Goal: Task Accomplishment & Management: Manage account settings

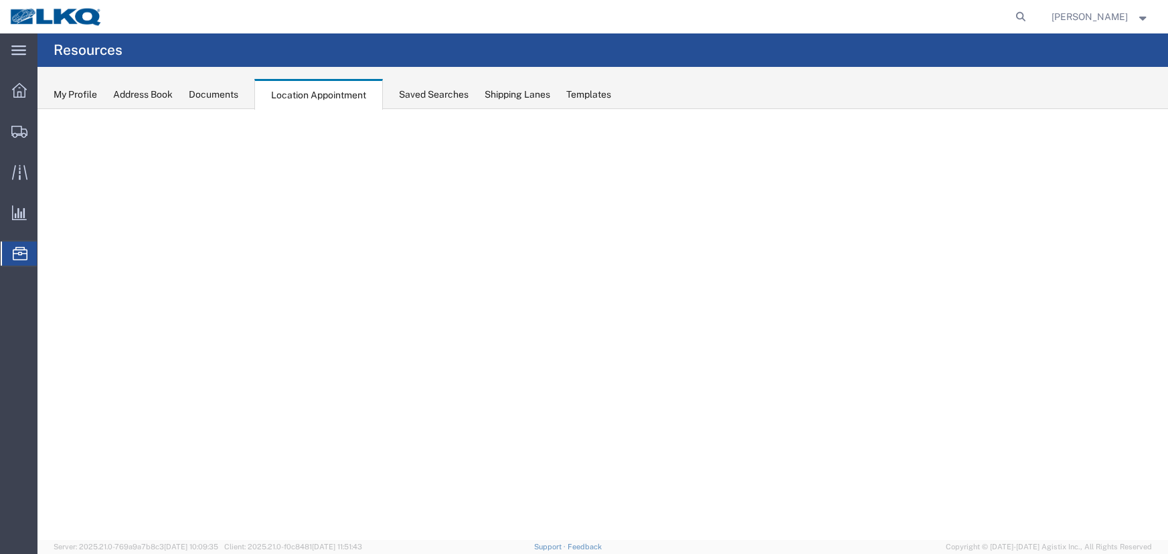
select select "27634"
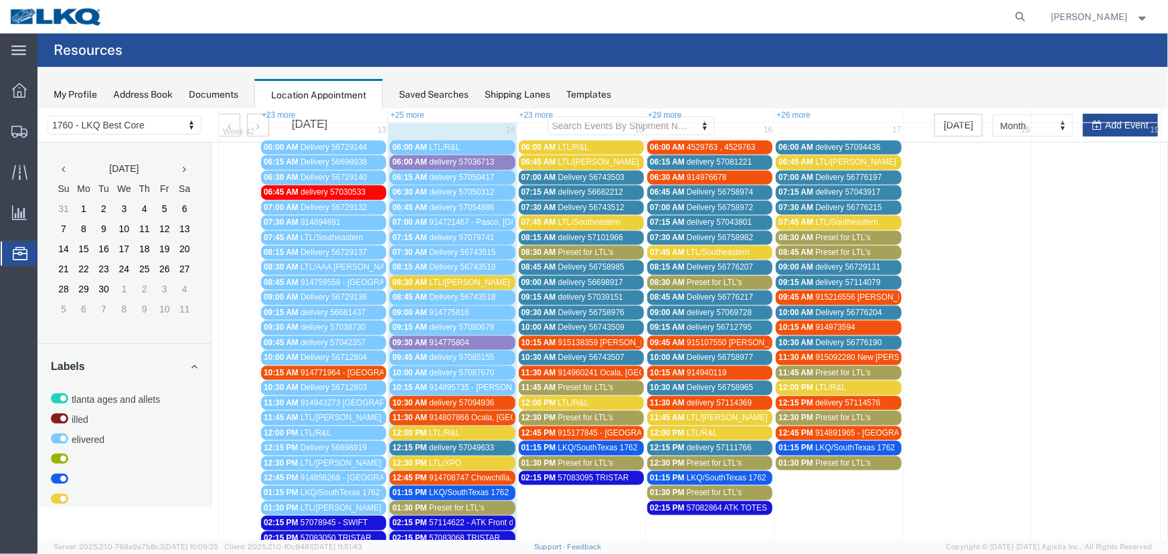
scroll to position [730, 0]
click at [575, 247] on span "Preset for LTL's" at bounding box center [586, 251] width 56 height 9
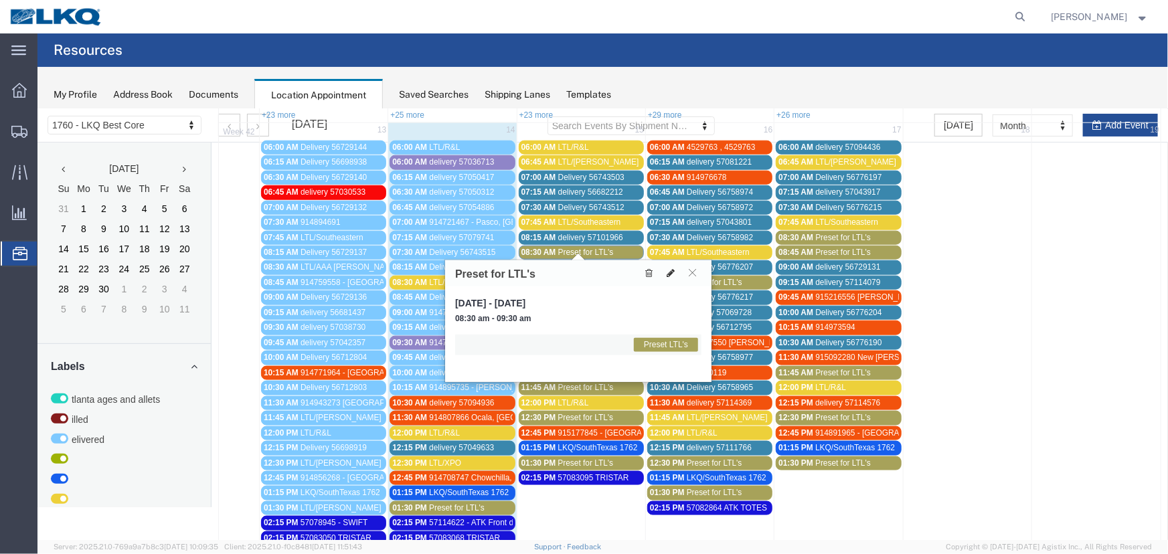
click at [668, 273] on icon at bounding box center [670, 272] width 8 height 9
select select "1"
select select "420"
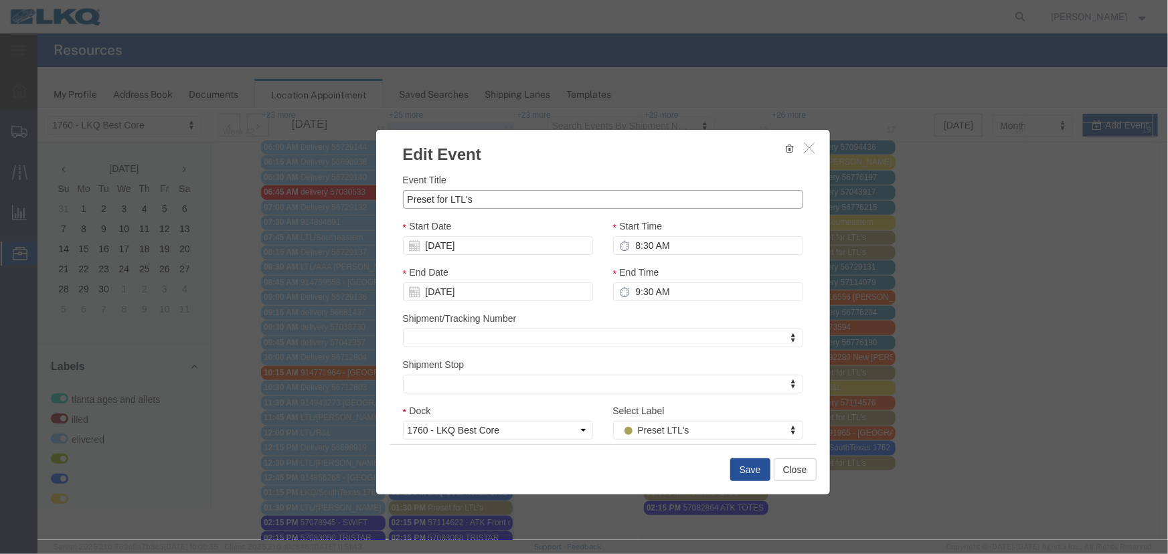
click at [500, 192] on input "Preset for LTL's" at bounding box center [602, 199] width 400 height 19
drag, startPoint x: 401, startPoint y: 199, endPoint x: 372, endPoint y: 194, distance: 29.9
click at [376, 194] on div "Event Title Preset for LTL's Start Date 10/15/2025 Start Time 8:30 AM End Date …" at bounding box center [603, 304] width 454 height 279
type input "LTL/ABF"
click at [686, 414] on div "Select Label Preset LTL's Select Label Select Label Atlanta Cages and Pallets B…" at bounding box center [708, 421] width 190 height 36
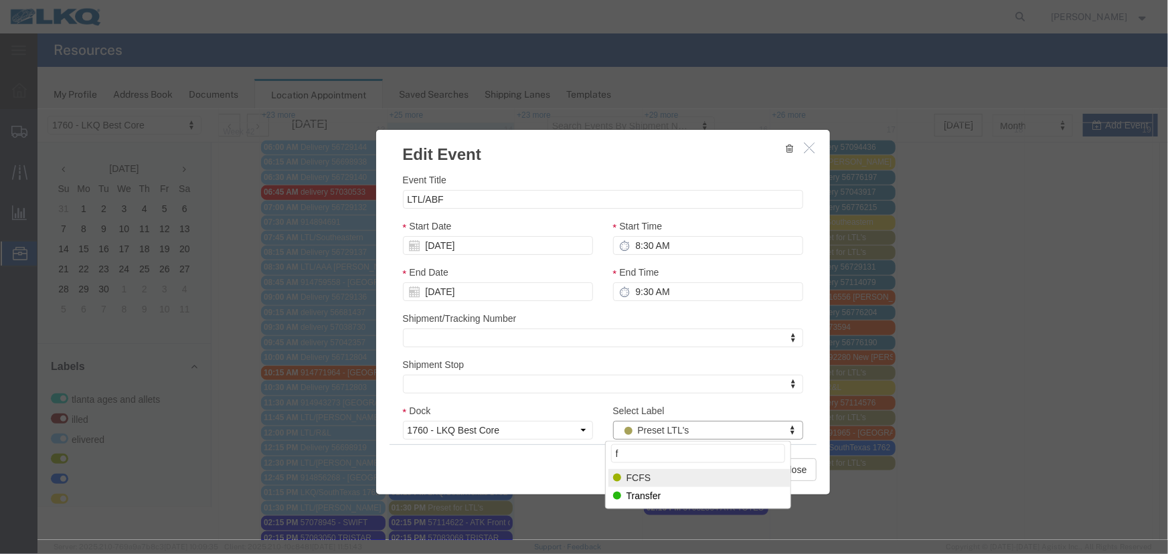
type input "f"
select select "180"
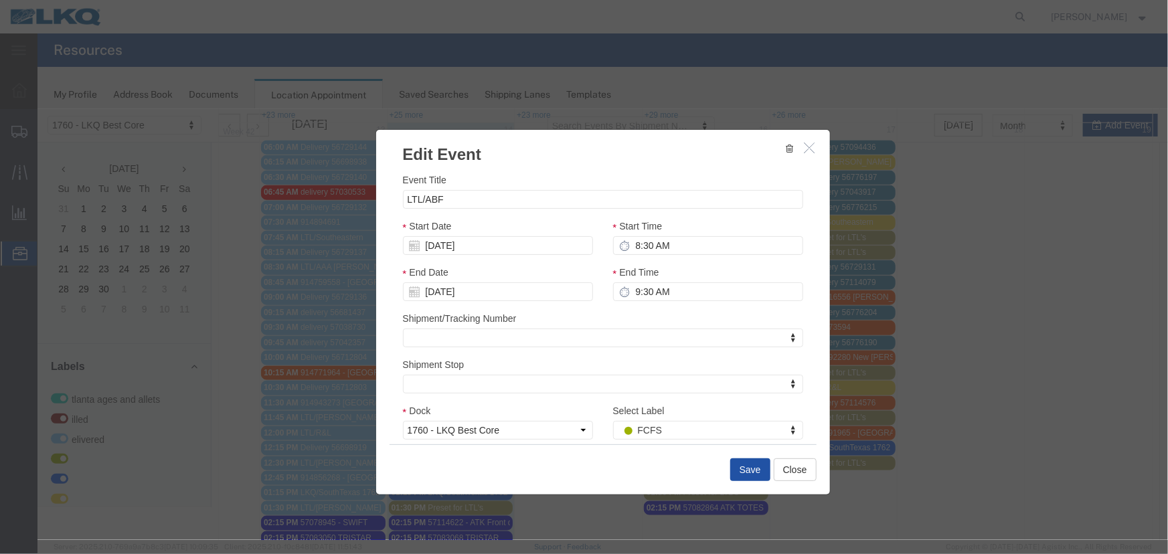
click at [739, 467] on button "Save" at bounding box center [750, 469] width 40 height 23
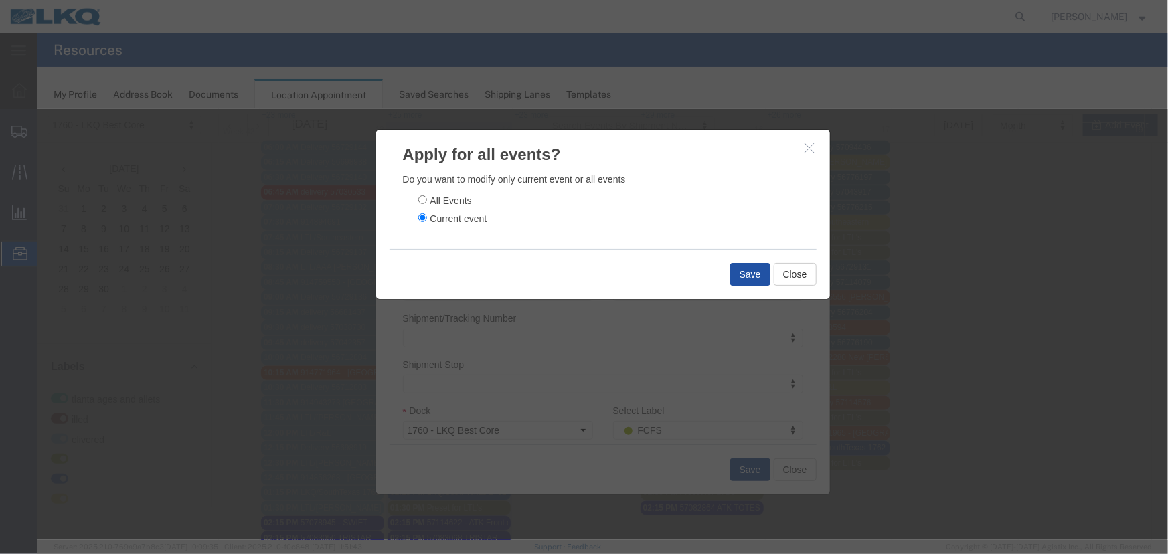
drag, startPoint x: 745, startPoint y: 291, endPoint x: 745, endPoint y: 281, distance: 10.1
click at [745, 291] on div "Save Close" at bounding box center [602, 273] width 427 height 50
click at [744, 281] on button "Save" at bounding box center [750, 273] width 40 height 23
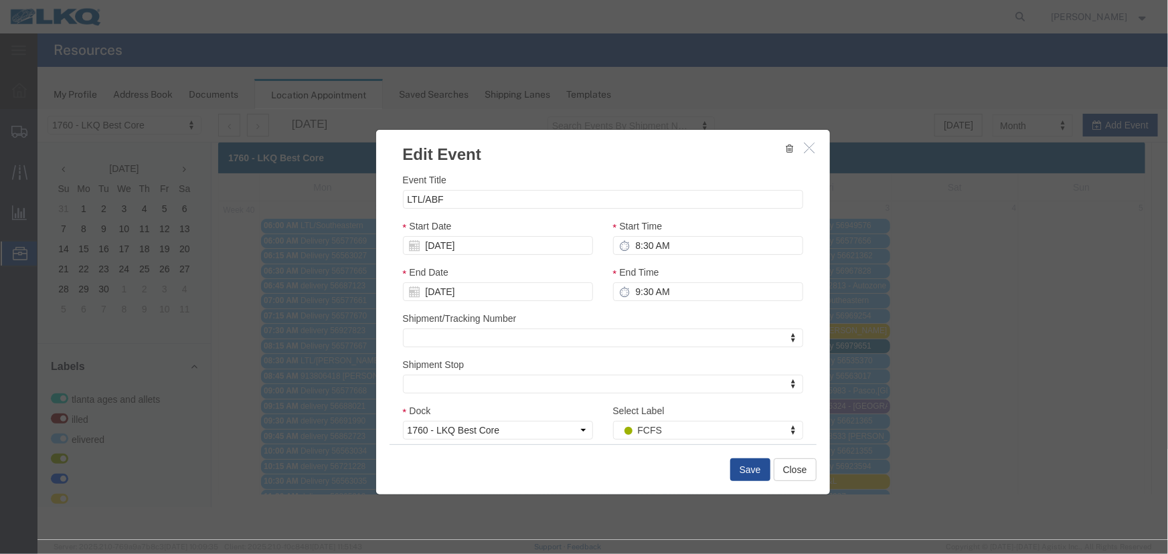
scroll to position [0, 0]
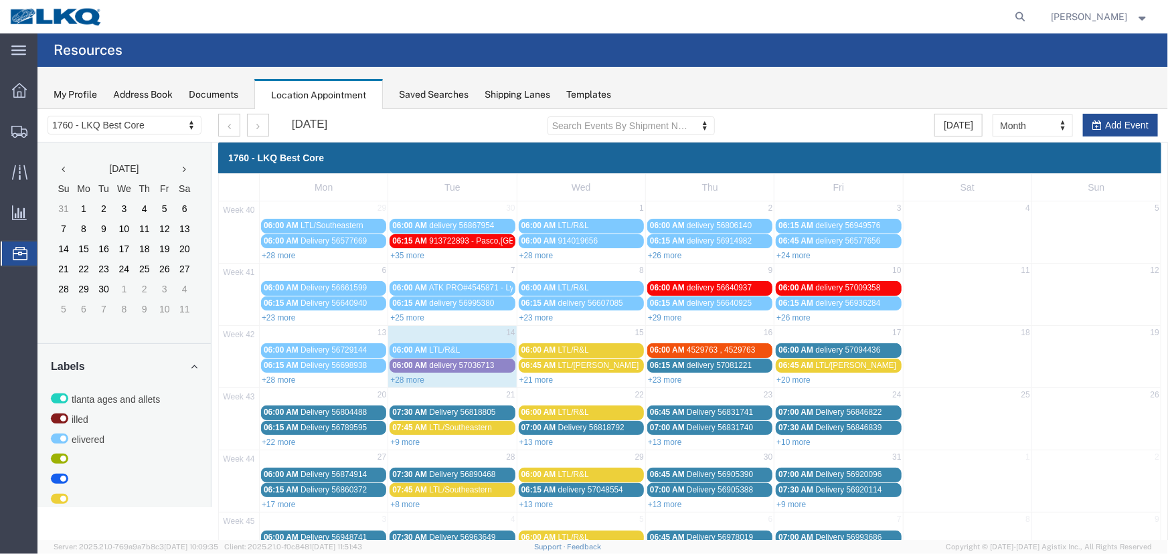
click at [531, 376] on link "+21 more" at bounding box center [536, 379] width 34 height 9
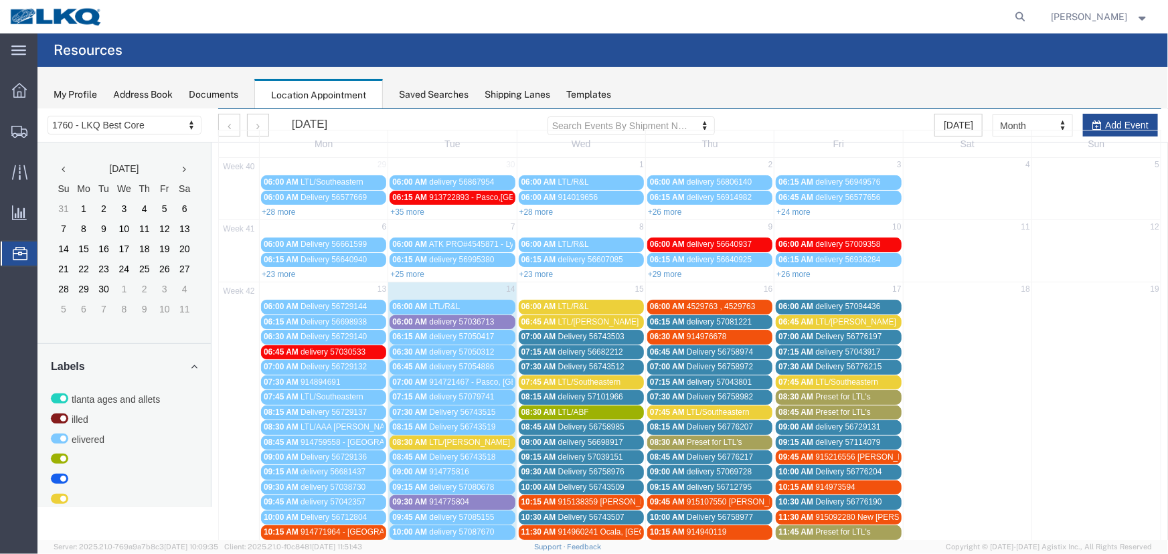
scroll to position [46, 0]
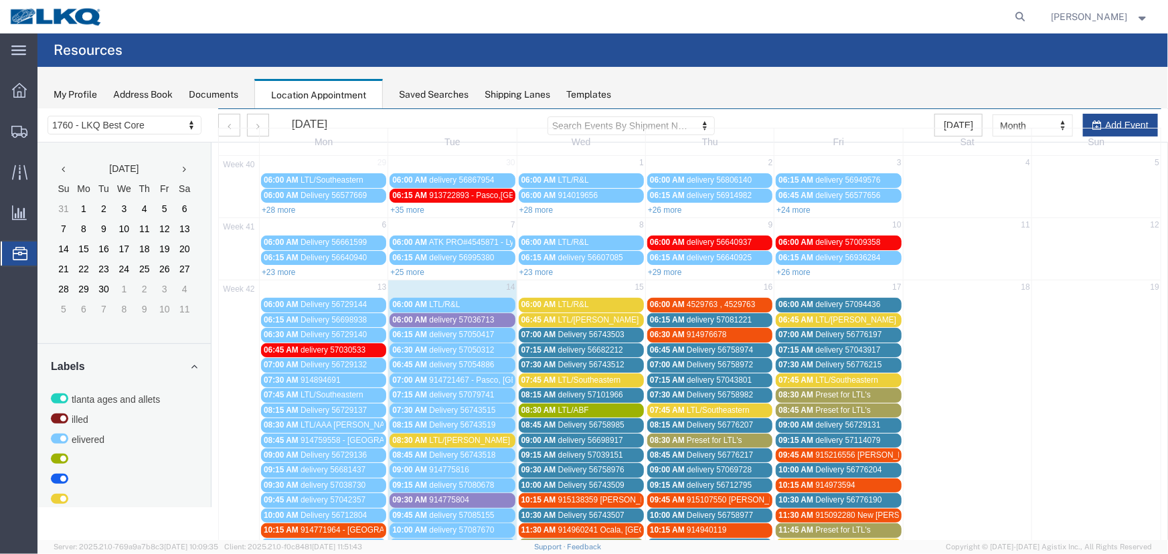
click at [417, 94] on div "Saved Searches" at bounding box center [434, 95] width 70 height 14
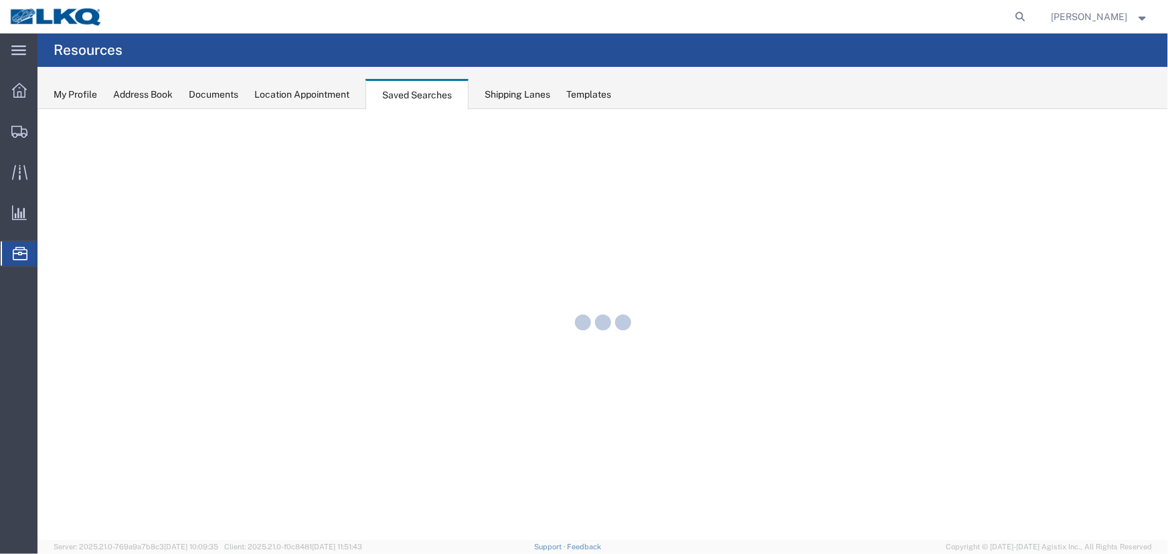
click at [305, 98] on div "Location Appointment" at bounding box center [301, 95] width 95 height 14
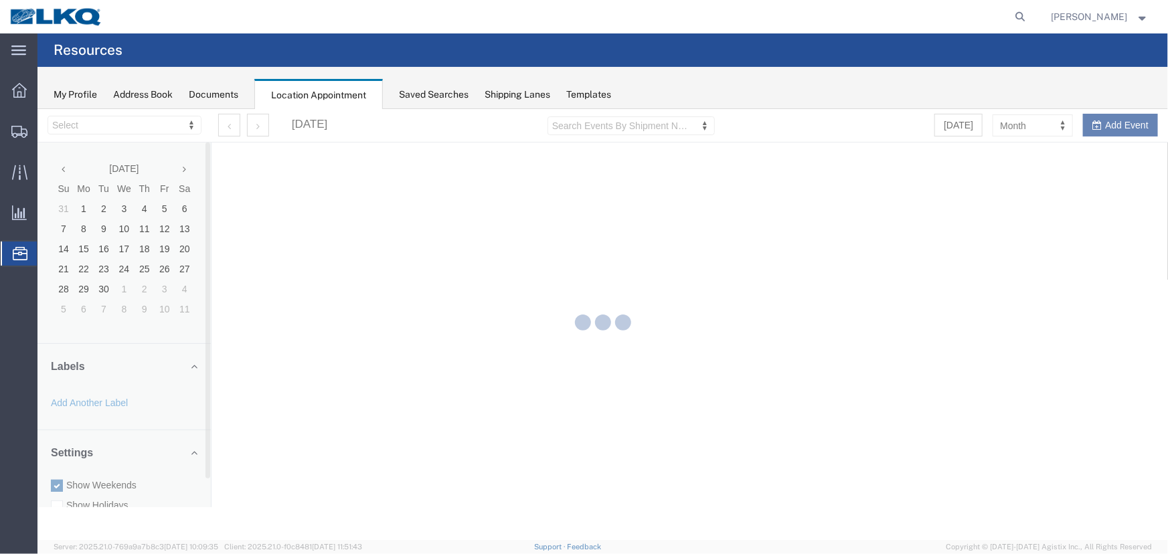
select select "27634"
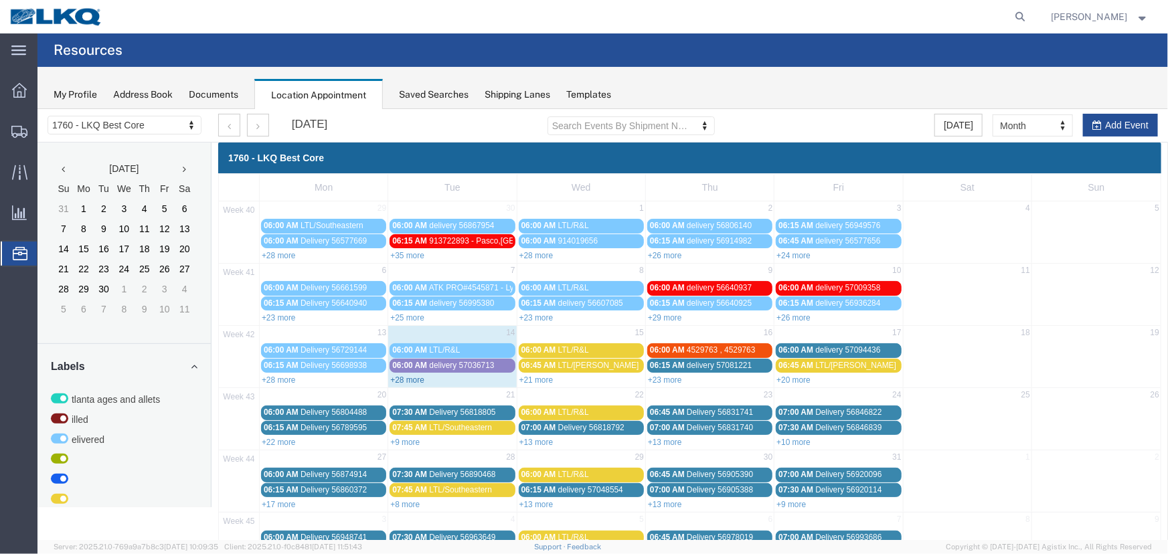
click at [406, 380] on link "+28 more" at bounding box center [407, 379] width 34 height 9
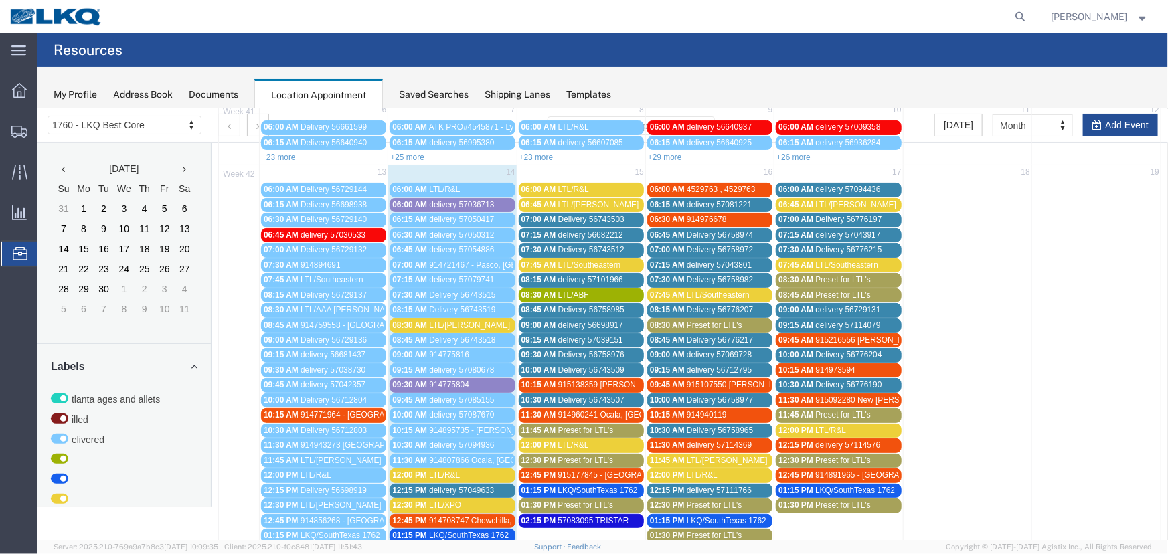
scroll to position [182, 0]
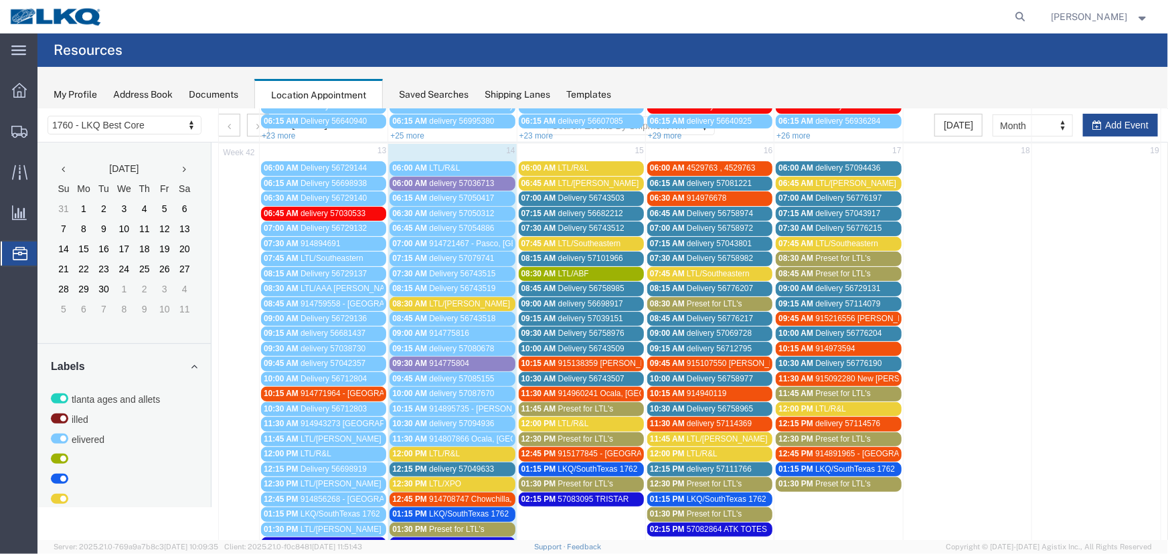
click at [577, 435] on span "Preset for LTL's" at bounding box center [586, 438] width 56 height 9
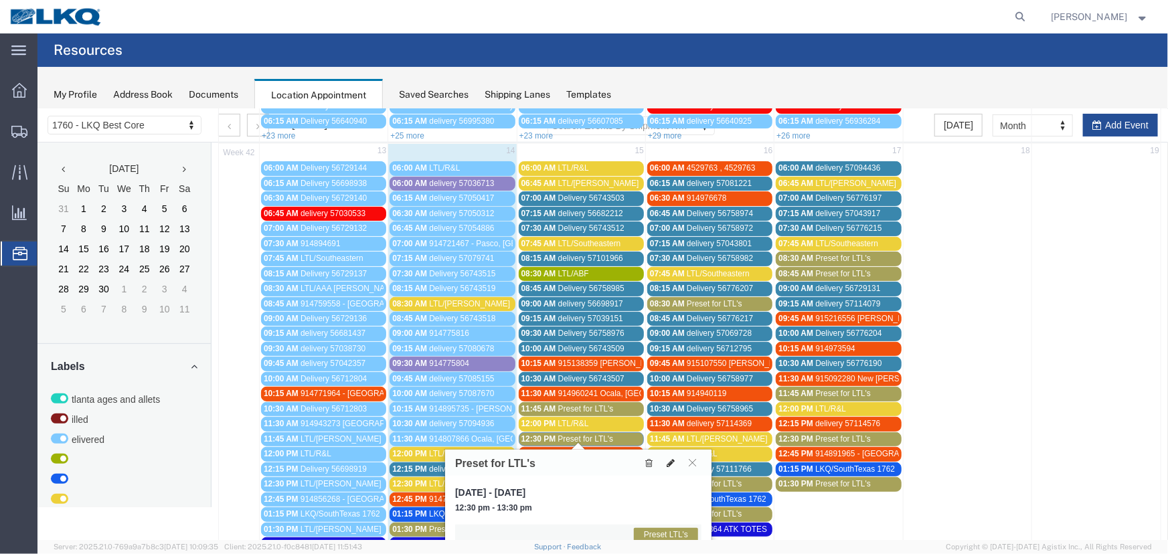
click at [672, 461] on icon at bounding box center [670, 462] width 8 height 9
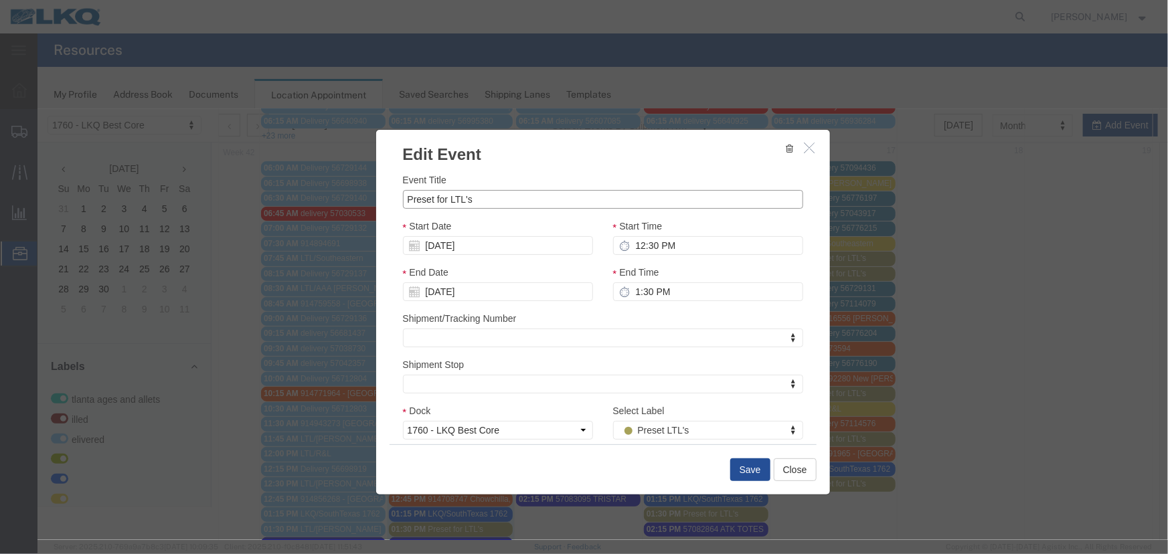
drag, startPoint x: 510, startPoint y: 201, endPoint x: 382, endPoint y: 207, distance: 128.0
click at [382, 207] on div "Event Title Preset for LTL's Start Date 10/15/2025 Start Time 12:30 PM End Date…" at bounding box center [603, 304] width 454 height 279
type input "L"
type input "NAPA"
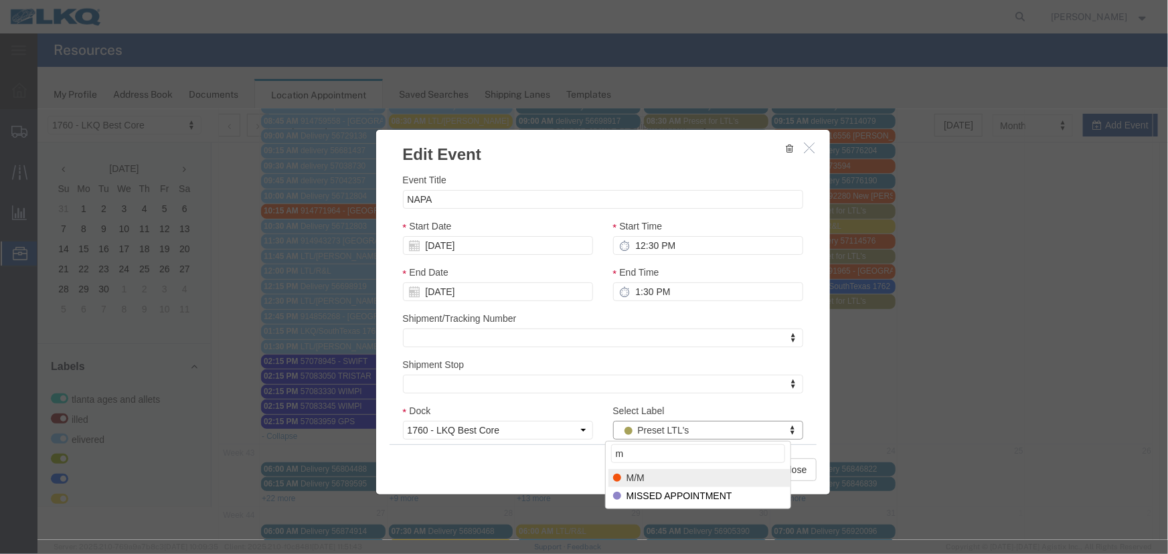
scroll to position [0, 0]
type input "m"
select select "24"
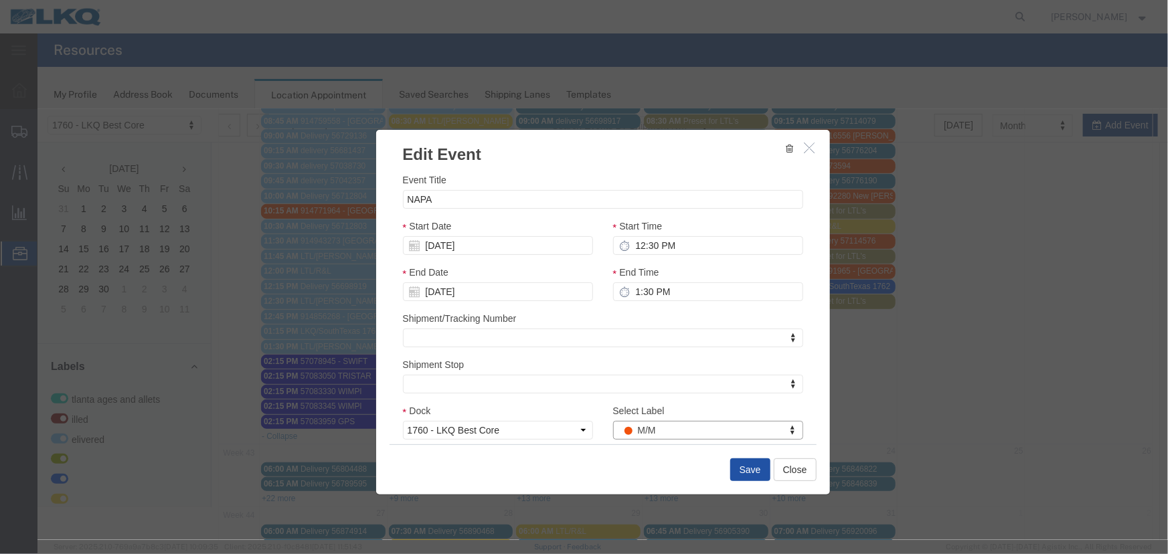
click at [744, 472] on button "Save" at bounding box center [750, 469] width 40 height 23
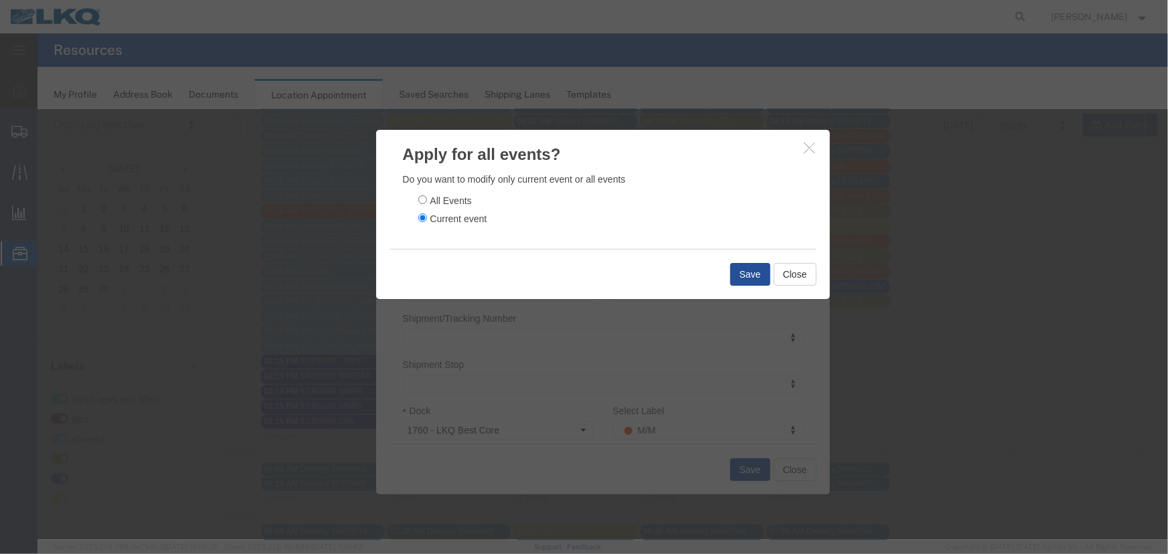
click at [813, 149] on button "button" at bounding box center [811, 147] width 17 height 17
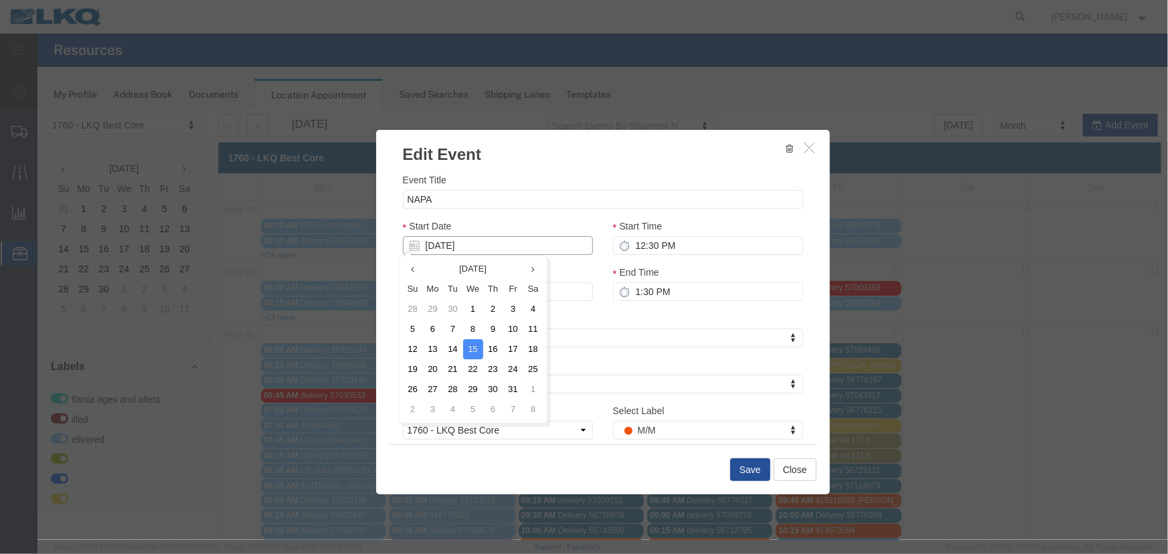
click at [524, 252] on input "10/15/2025" at bounding box center [497, 245] width 190 height 19
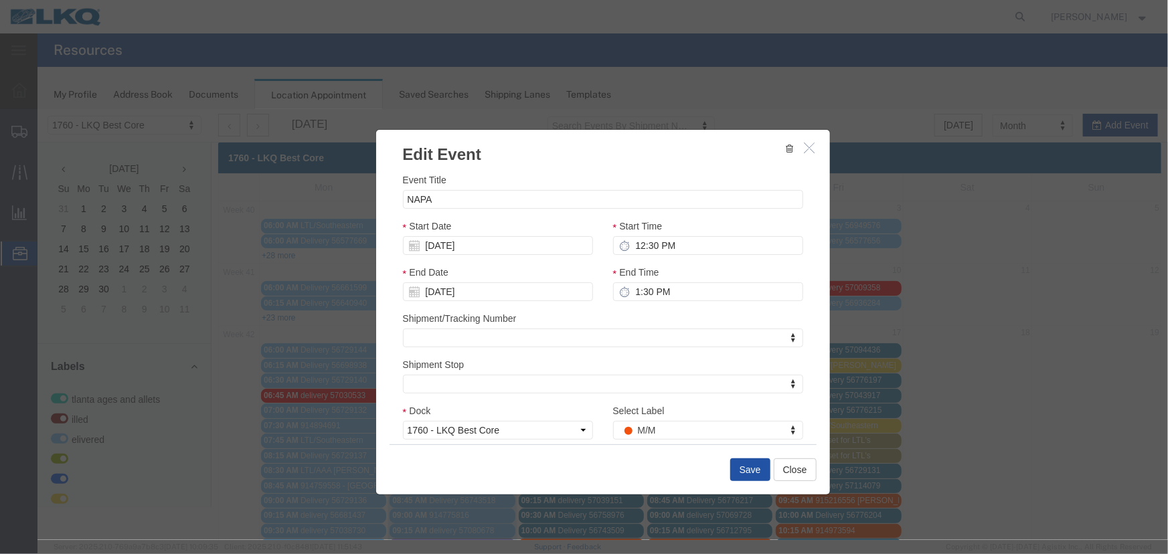
click at [749, 463] on button "Save" at bounding box center [750, 469] width 40 height 23
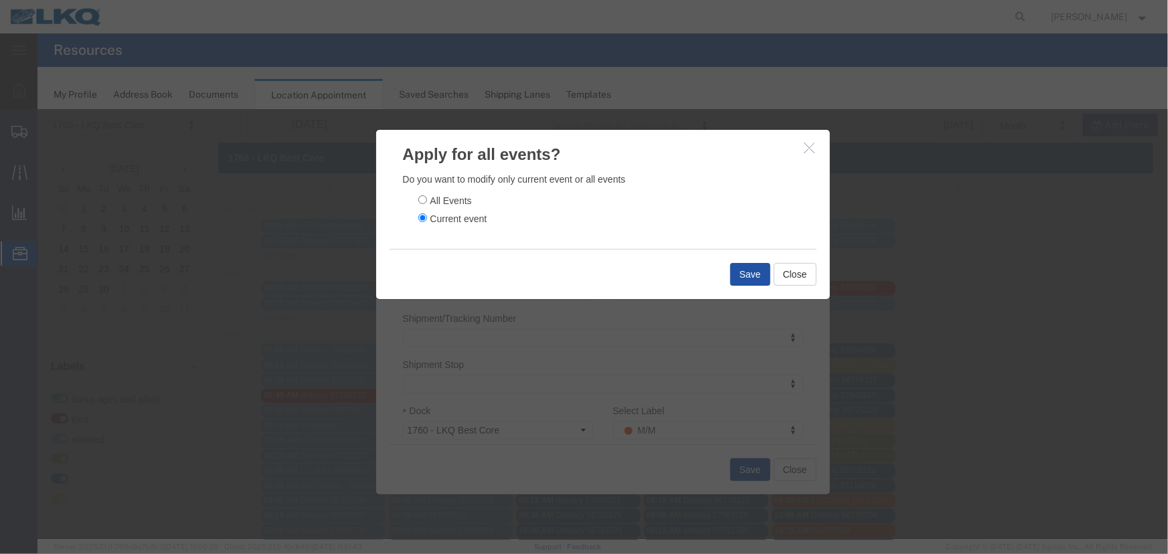
drag, startPoint x: 738, startPoint y: 274, endPoint x: 727, endPoint y: 273, distance: 11.5
click at [730, 273] on button "Save" at bounding box center [750, 273] width 40 height 23
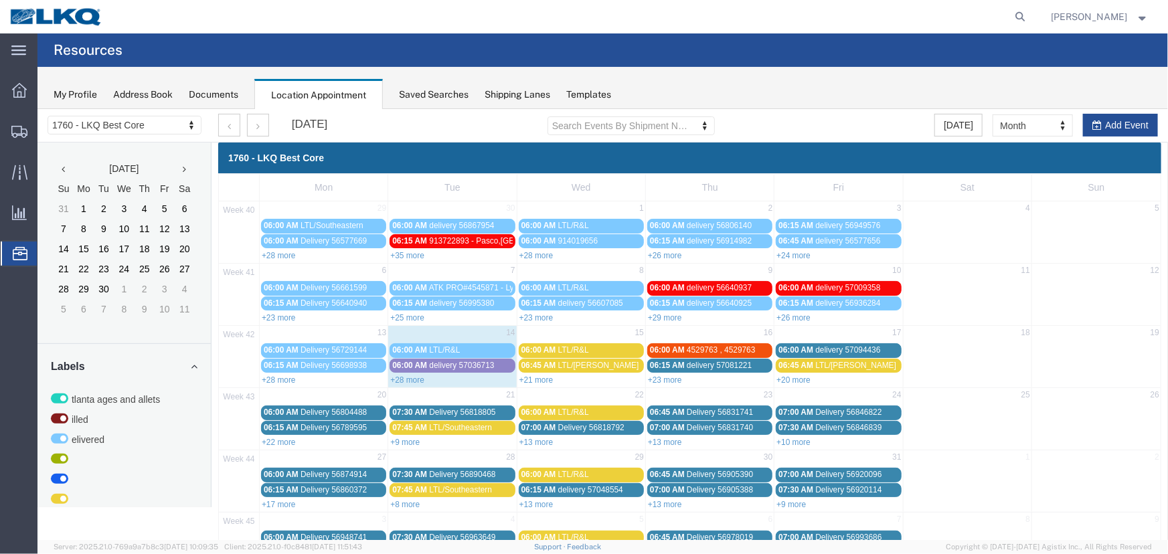
drag, startPoint x: 402, startPoint y: 374, endPoint x: 445, endPoint y: 378, distance: 43.7
click at [402, 375] on link "+28 more" at bounding box center [407, 379] width 34 height 9
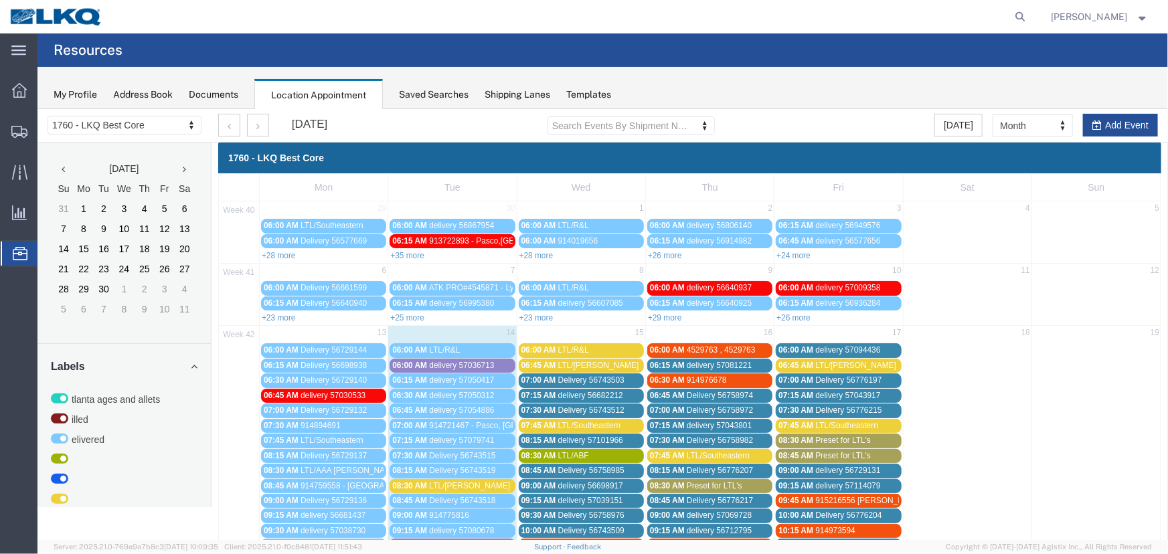
scroll to position [121, 0]
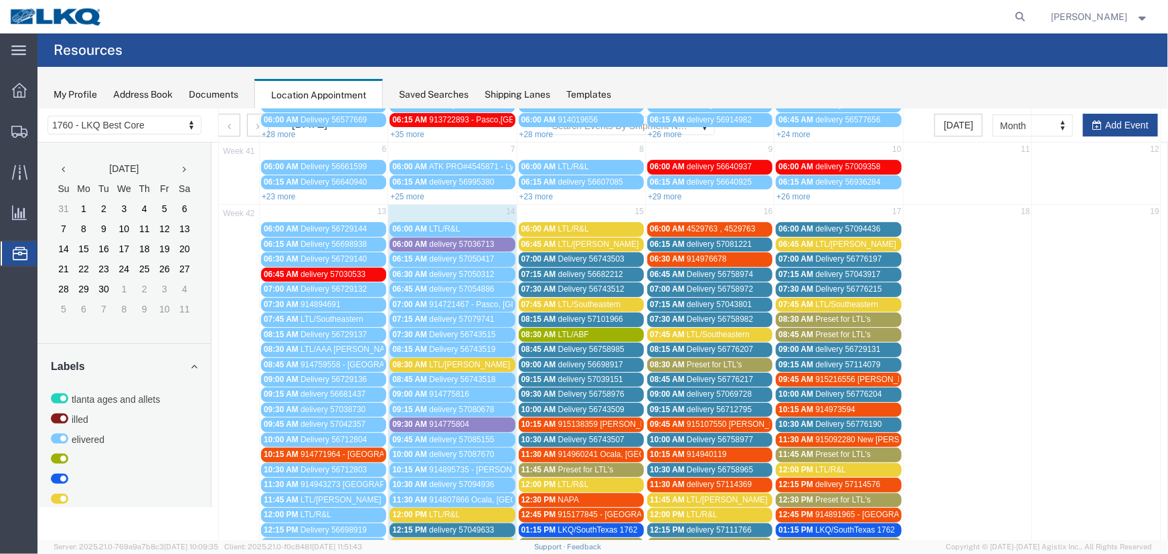
click at [562, 468] on span "Preset for LTL's" at bounding box center [586, 469] width 56 height 9
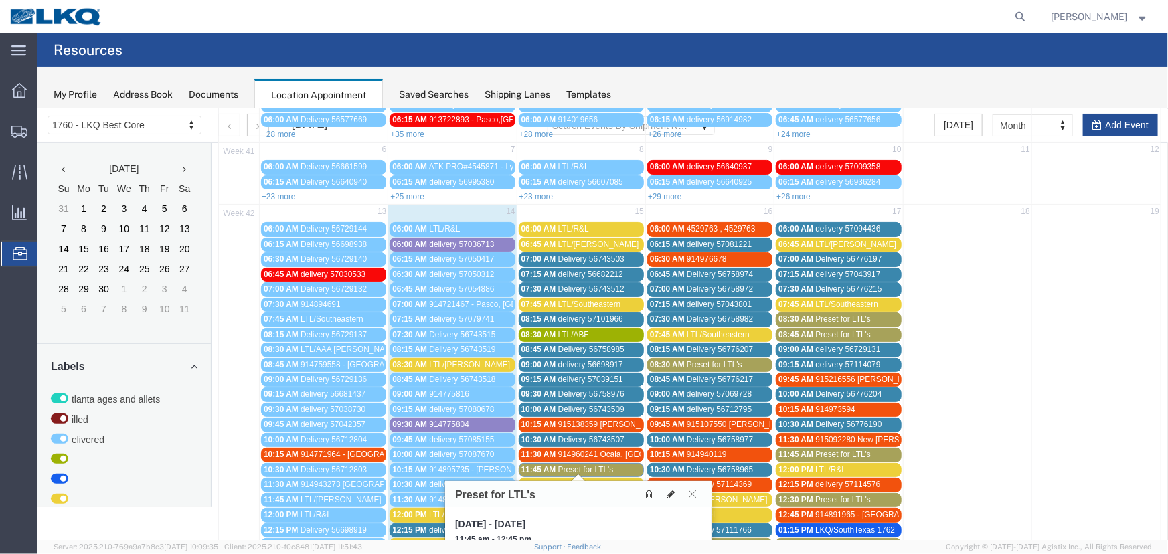
click at [670, 489] on icon at bounding box center [670, 493] width 8 height 9
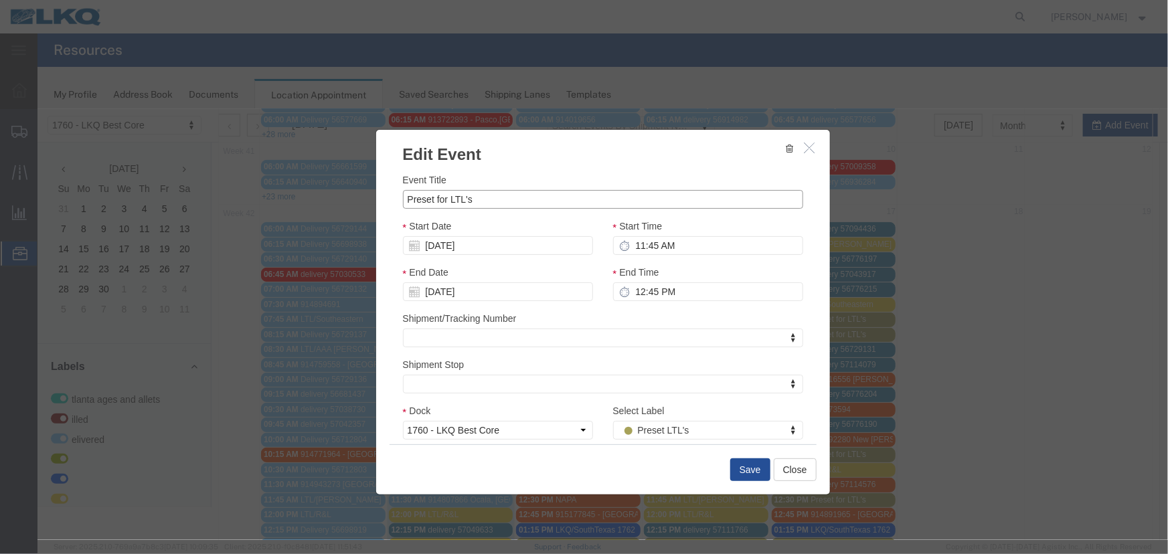
drag, startPoint x: 532, startPoint y: 194, endPoint x: 153, endPoint y: 178, distance: 379.3
click at [153, 178] on div "Edit Event Event Title Preset for LTL's Start Date 10/15/2025 Start Time 11:45 …" at bounding box center [602, 323] width 1131 height 431
type input "LTL/AAA Cooper"
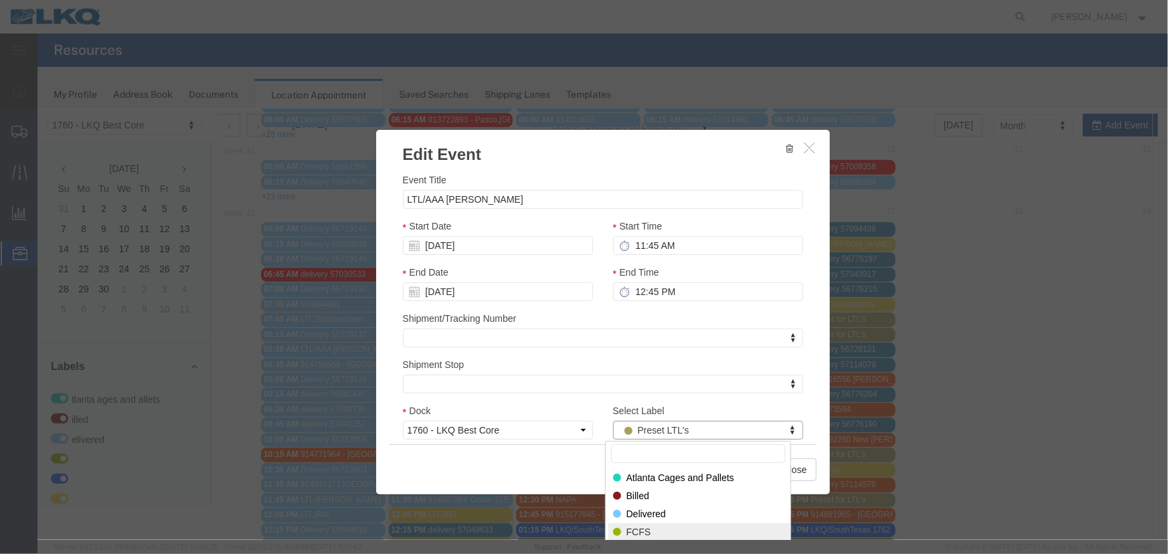
select select "180"
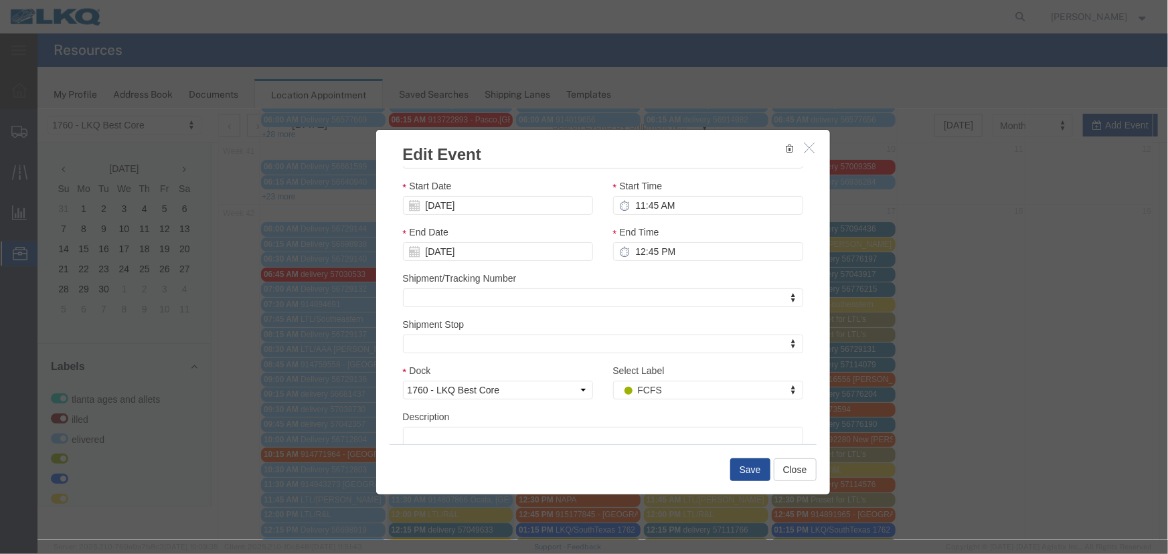
scroll to position [94, 0]
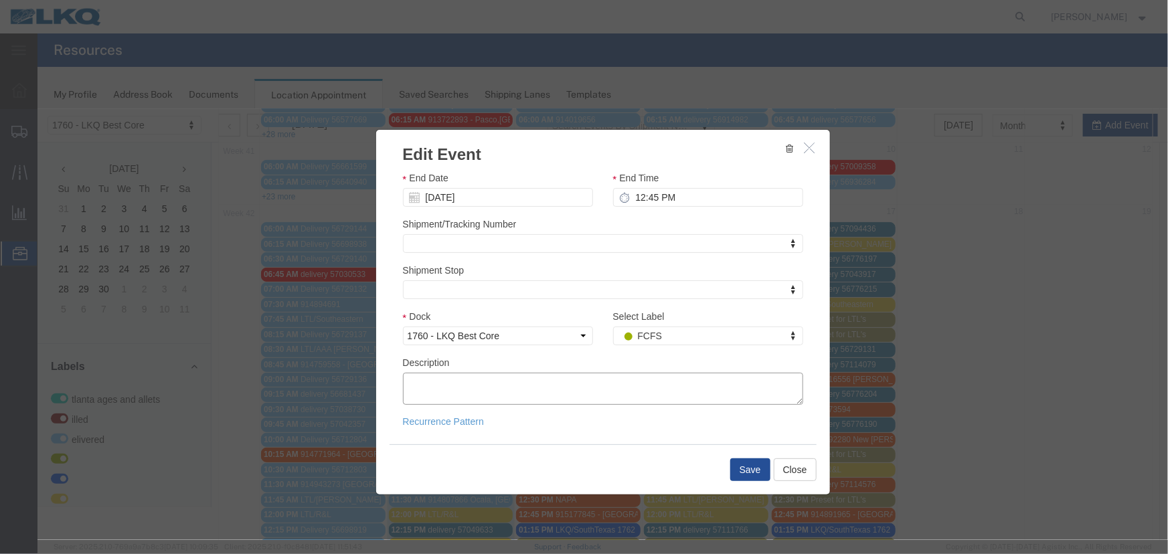
click at [518, 388] on textarea "Description" at bounding box center [602, 388] width 400 height 32
paste textarea "1 SKD AT 450 LBS..............SHPPR: AVERY AUTO...............PRO# 64389292 2 S…"
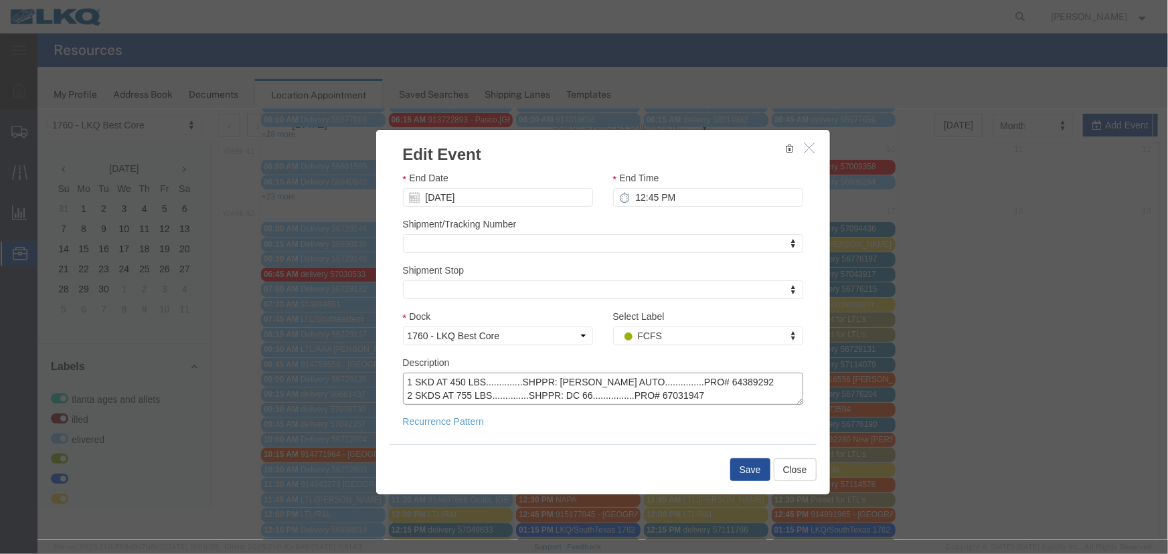
scroll to position [9, 0]
type textarea "1 SKD AT 450 LBS..............SHPPR: AVERY AUTO...............PRO# 64389292 2 S…"
click at [739, 468] on button "Save" at bounding box center [750, 469] width 40 height 23
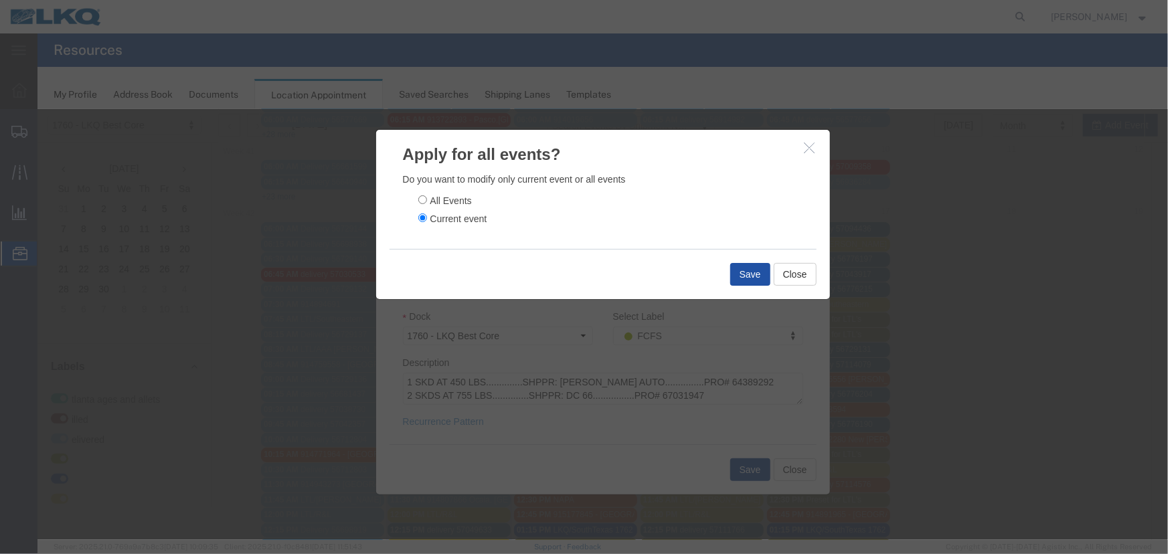
click at [748, 273] on button "Save" at bounding box center [750, 273] width 40 height 23
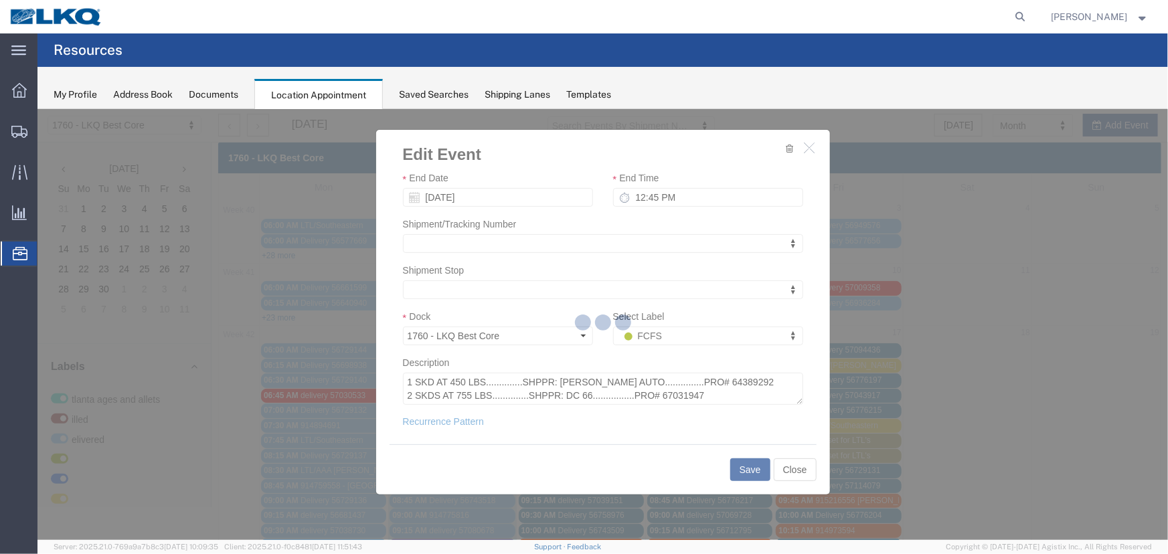
scroll to position [0, 0]
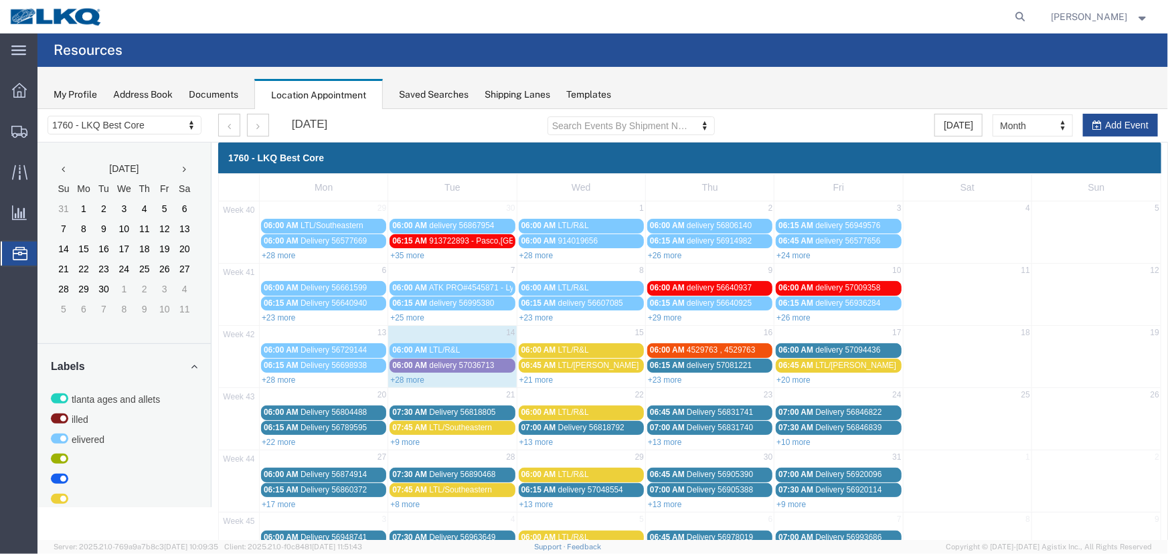
click at [462, 95] on div "Saved Searches" at bounding box center [434, 95] width 70 height 14
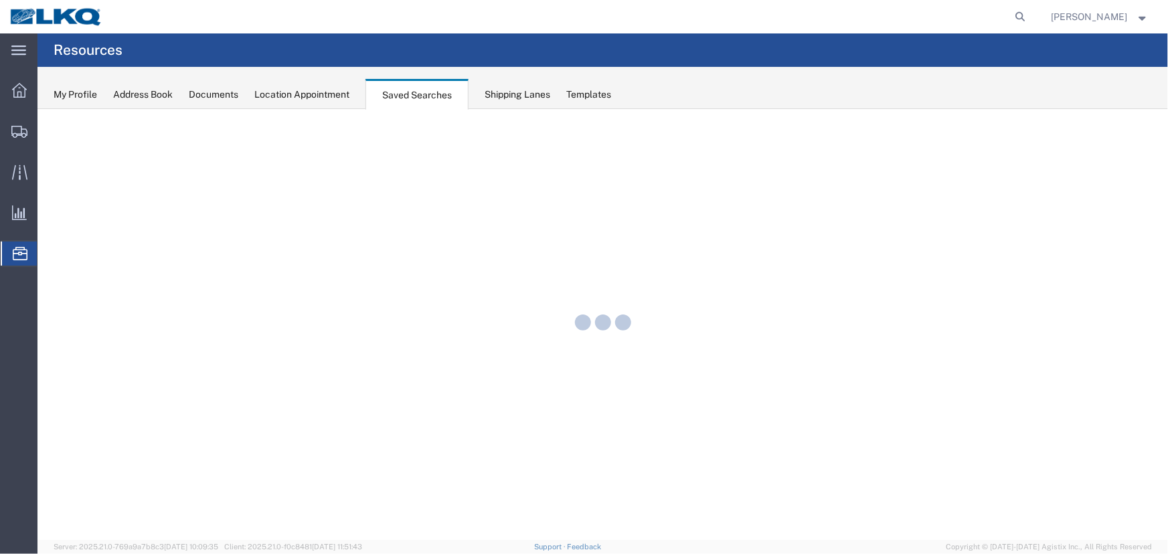
click at [323, 93] on div "Location Appointment" at bounding box center [301, 95] width 95 height 14
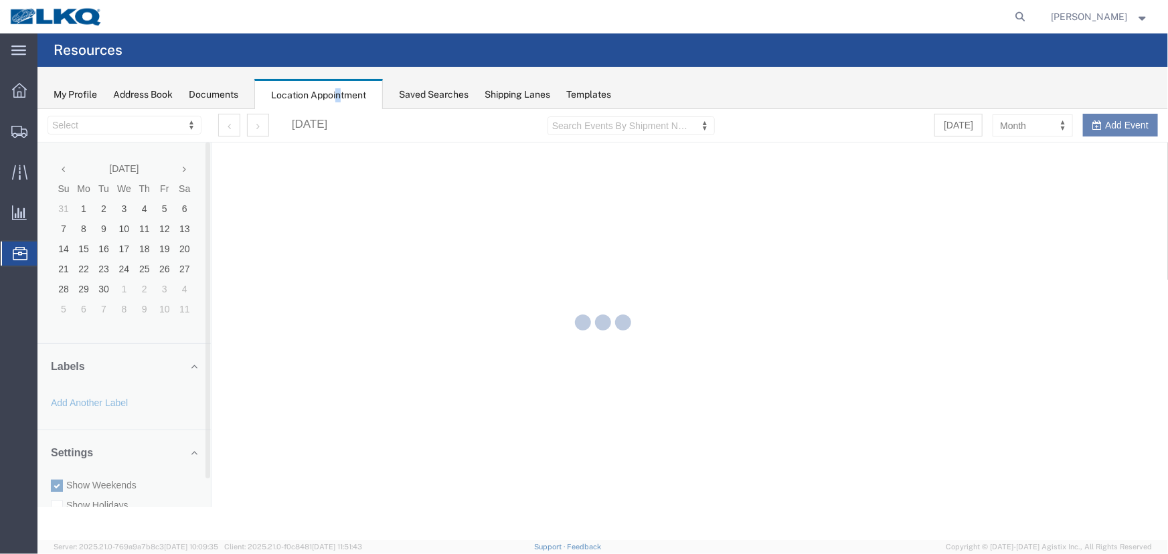
select select "27634"
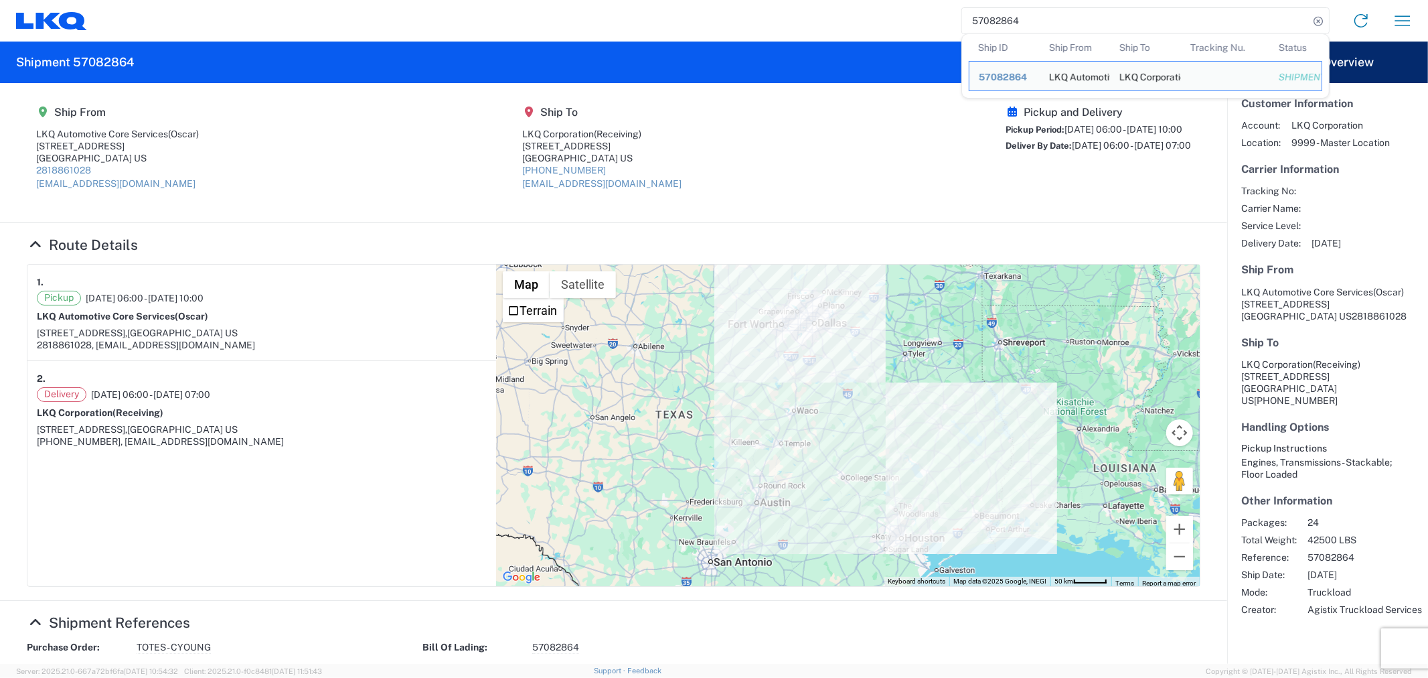
drag, startPoint x: 787, startPoint y: 148, endPoint x: 1102, endPoint y: 55, distance: 327.6
click at [793, 147] on agx-shipment-main-routing-info "Ship From LKQ Automotive Core Services (Oscar) [STREET_ADDRESS] US 2818861028 […" at bounding box center [614, 152] width 1174 height 112
